Goal: Information Seeking & Learning: Learn about a topic

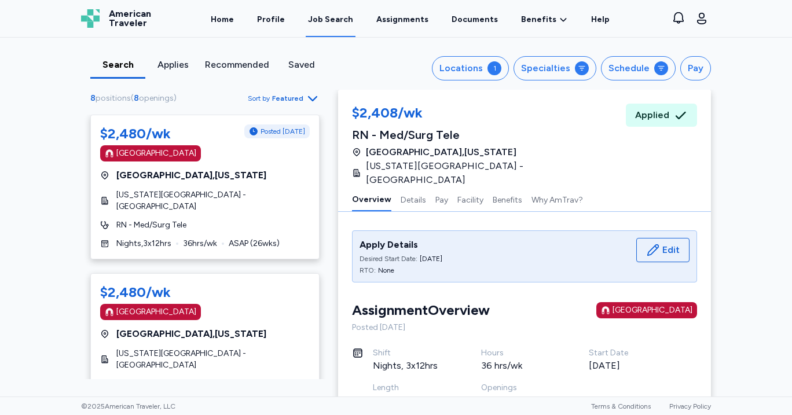
click at [67, 205] on div "Search Applies Recommended Saved Locations 1 Specialties Schedule Pay 8 positio…" at bounding box center [396, 217] width 792 height 359
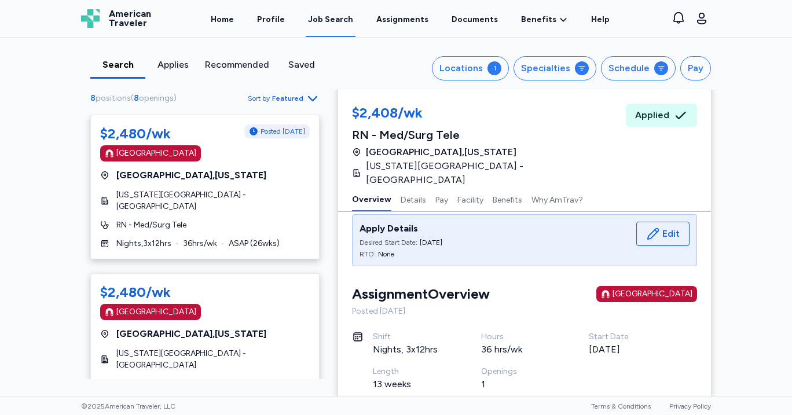
scroll to position [19, 0]
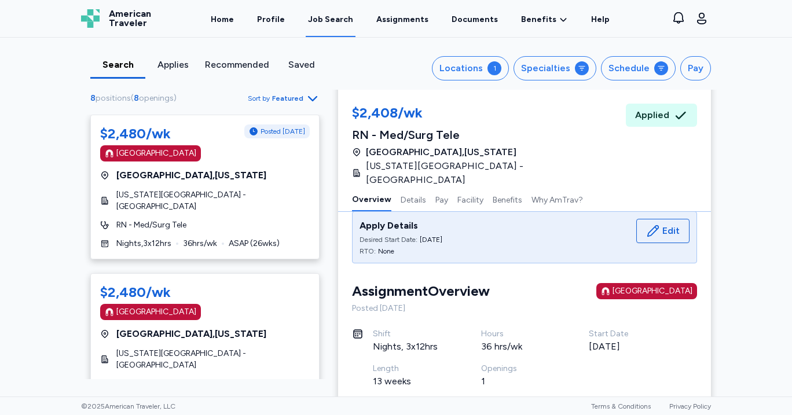
click at [55, 235] on div "Search Applies Recommended Saved Locations 1 Specialties Schedule Pay 8 positio…" at bounding box center [396, 217] width 792 height 359
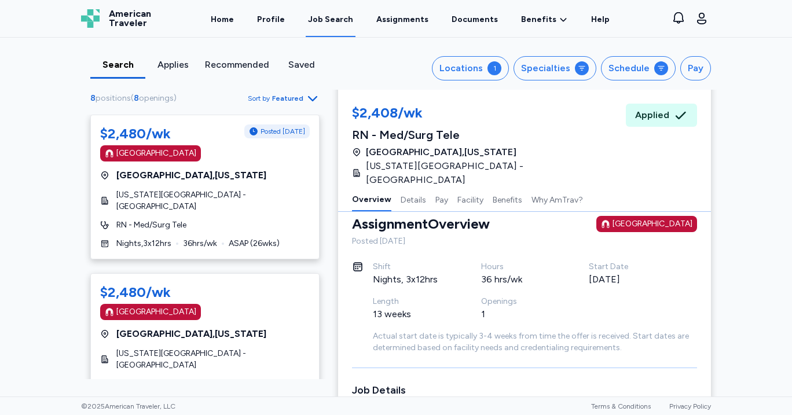
scroll to position [118, 0]
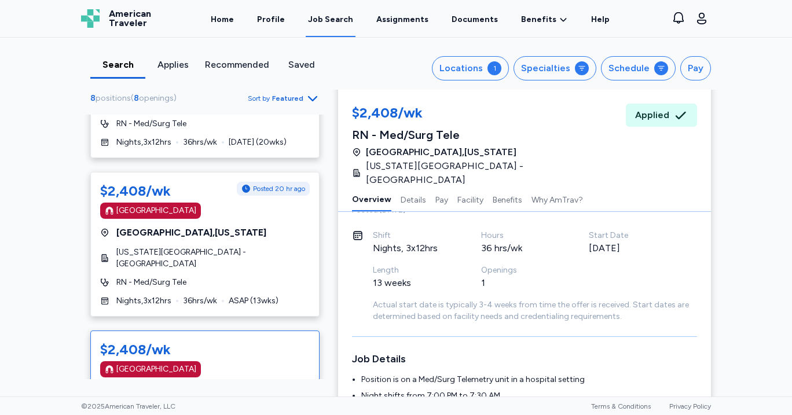
scroll to position [383, 0]
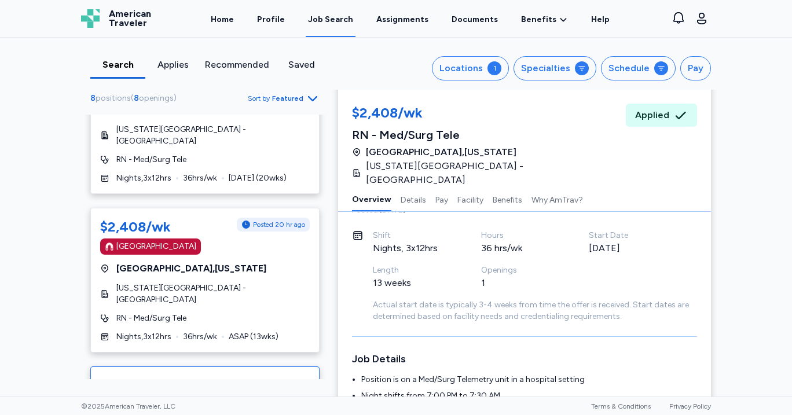
click at [266, 283] on div "[US_STATE][GEOGRAPHIC_DATA] - [GEOGRAPHIC_DATA]" at bounding box center [205, 294] width 210 height 23
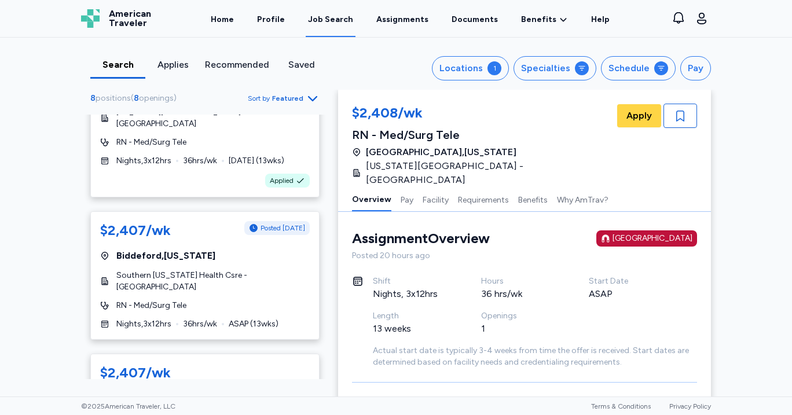
scroll to position [715, 0]
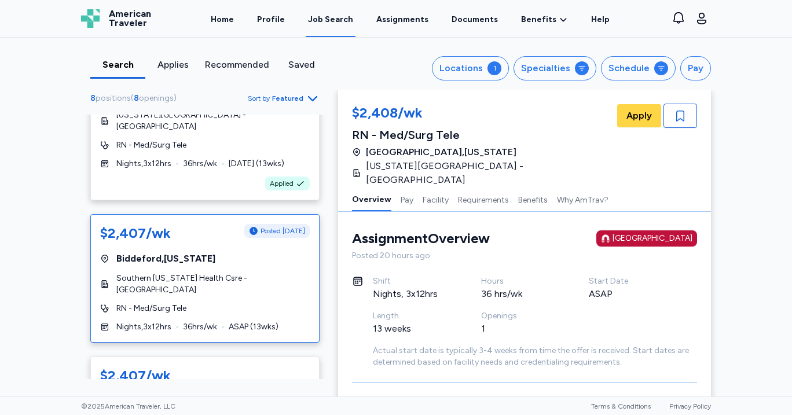
click at [271, 252] on div "[GEOGRAPHIC_DATA] , [US_STATE]" at bounding box center [205, 259] width 210 height 14
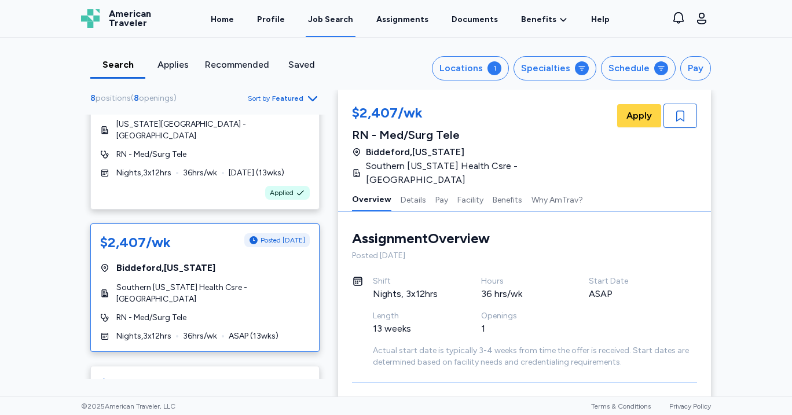
scroll to position [704, 0]
click at [596, 302] on div "Shift Nights, 3x12hrs Hours 36 hrs/wk Start Date ASAP Length 13 weeks Openings 1" at bounding box center [535, 311] width 324 height 70
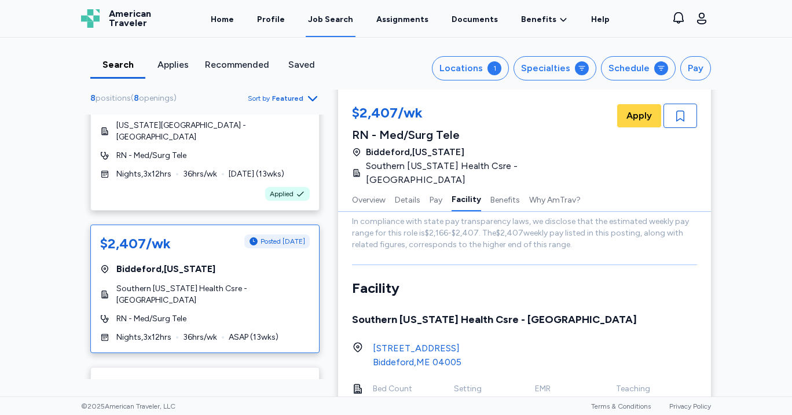
scroll to position [985, 0]
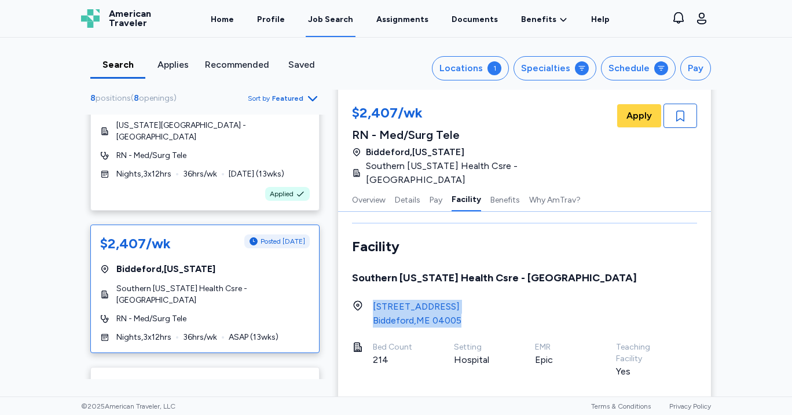
drag, startPoint x: 472, startPoint y: 307, endPoint x: 373, endPoint y: 288, distance: 100.8
click at [373, 300] on div "[STREET_ADDRESS]" at bounding box center [524, 314] width 345 height 28
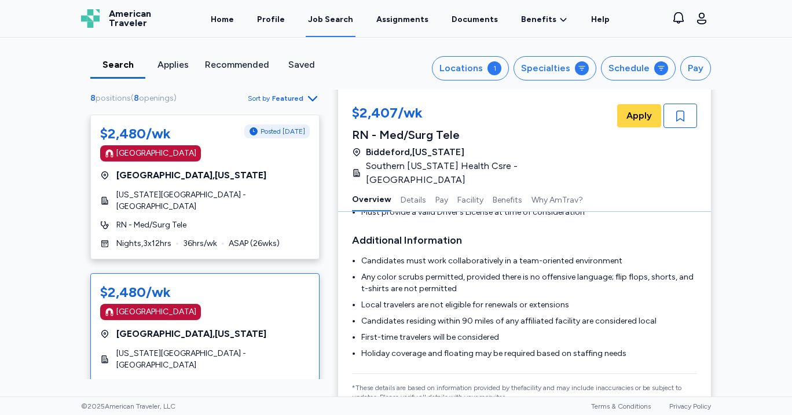
scroll to position [0, 0]
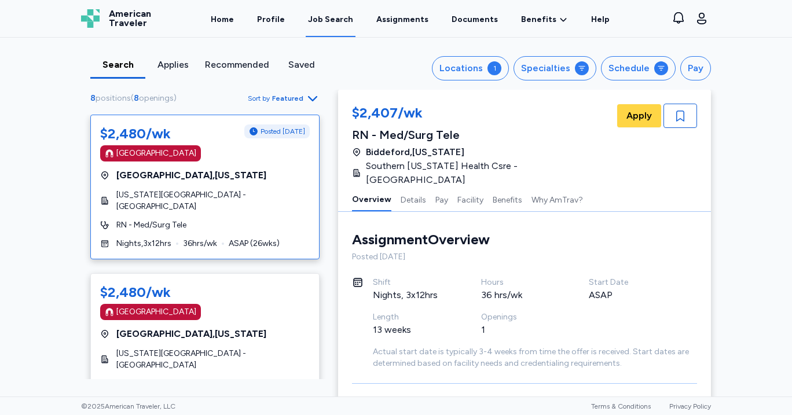
click at [252, 204] on div "$2,480/wk Posted [DATE] [GEOGRAPHIC_DATA] [GEOGRAPHIC_DATA] , [US_STATE] [US_ST…" at bounding box center [204, 187] width 229 height 145
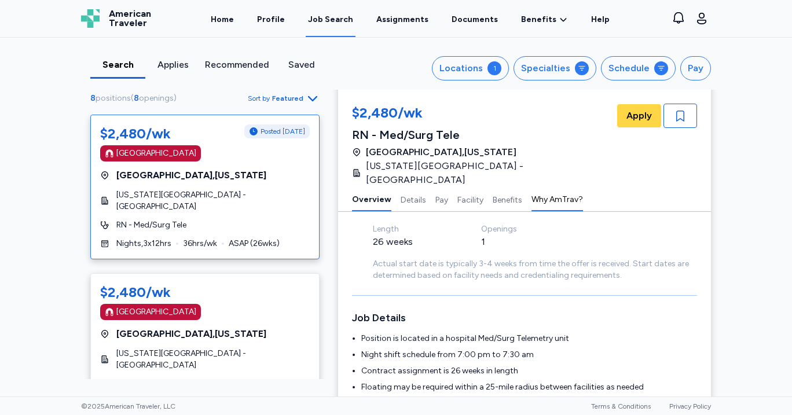
scroll to position [89, 0]
drag, startPoint x: 502, startPoint y: 167, endPoint x: 357, endPoint y: 164, distance: 145.4
click at [357, 164] on div "[GEOGRAPHIC_DATA] , [US_STATE] [US_STATE][GEOGRAPHIC_DATA] - [GEOGRAPHIC_DATA]" at bounding box center [483, 166] width 263 height 42
click at [345, 70] on div "Search Applies Recommended Saved" at bounding box center [214, 68] width 266 height 21
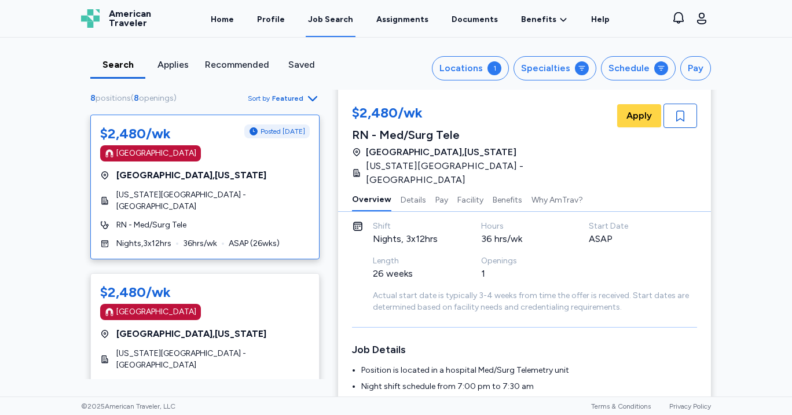
scroll to position [0, 0]
